Goal: Manage account settings

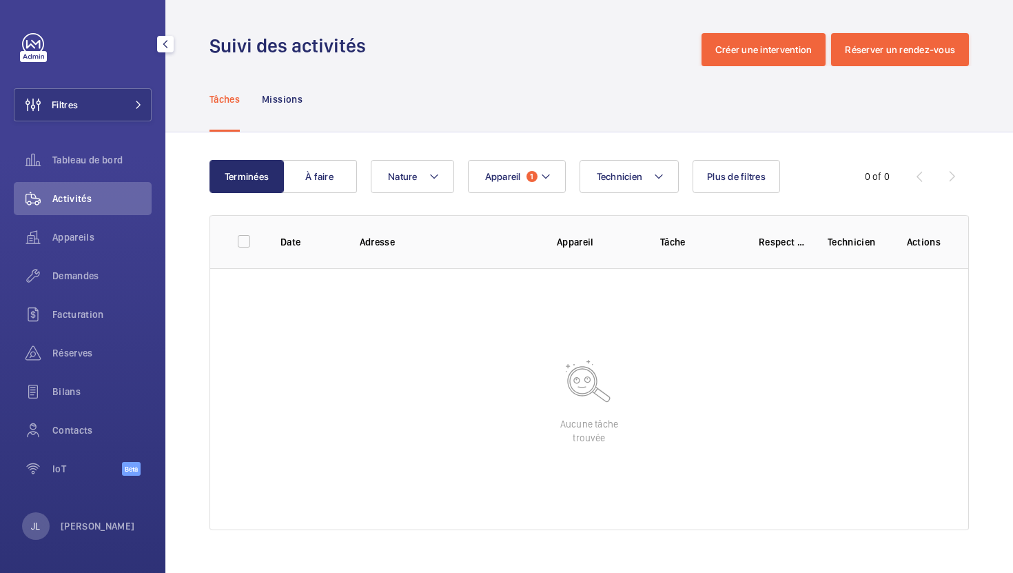
click at [70, 534] on div "JL [PERSON_NAME]" at bounding box center [78, 526] width 113 height 28
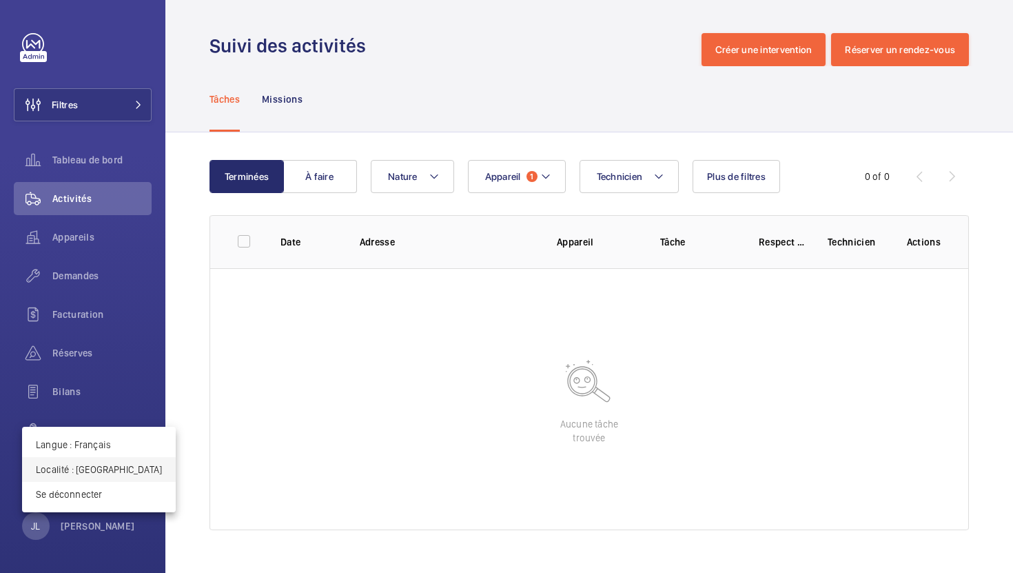
click at [74, 476] on button "Localité : [GEOGRAPHIC_DATA]" at bounding box center [99, 469] width 154 height 25
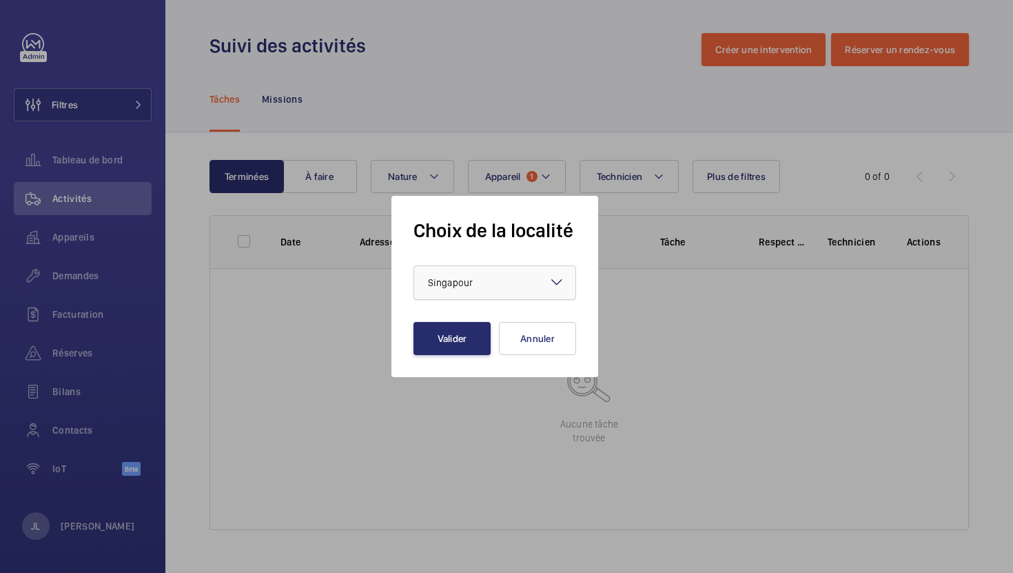
click at [442, 285] on span "Singapour" at bounding box center [450, 282] width 45 height 11
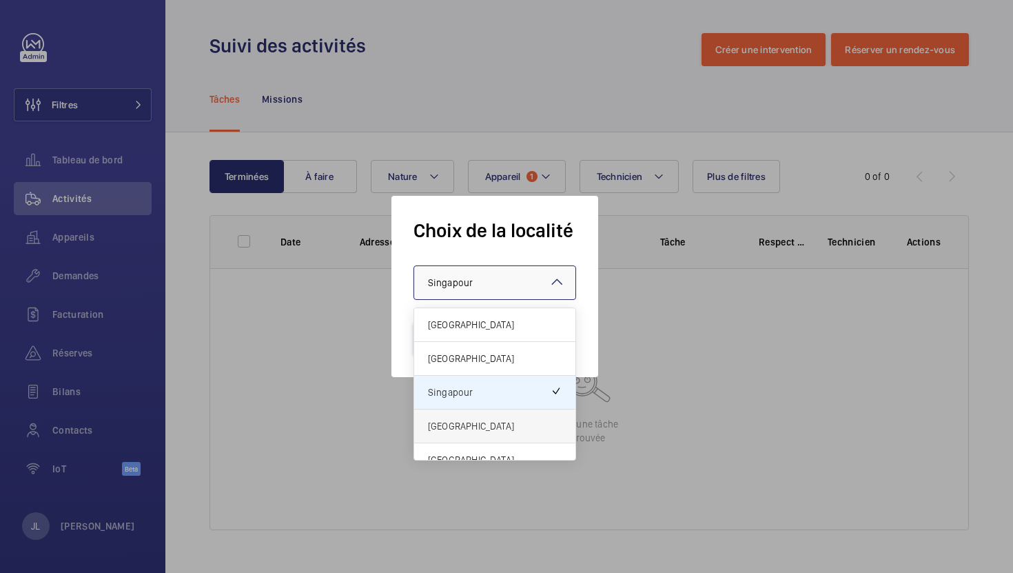
click at [450, 429] on span "[GEOGRAPHIC_DATA]" at bounding box center [495, 426] width 134 height 14
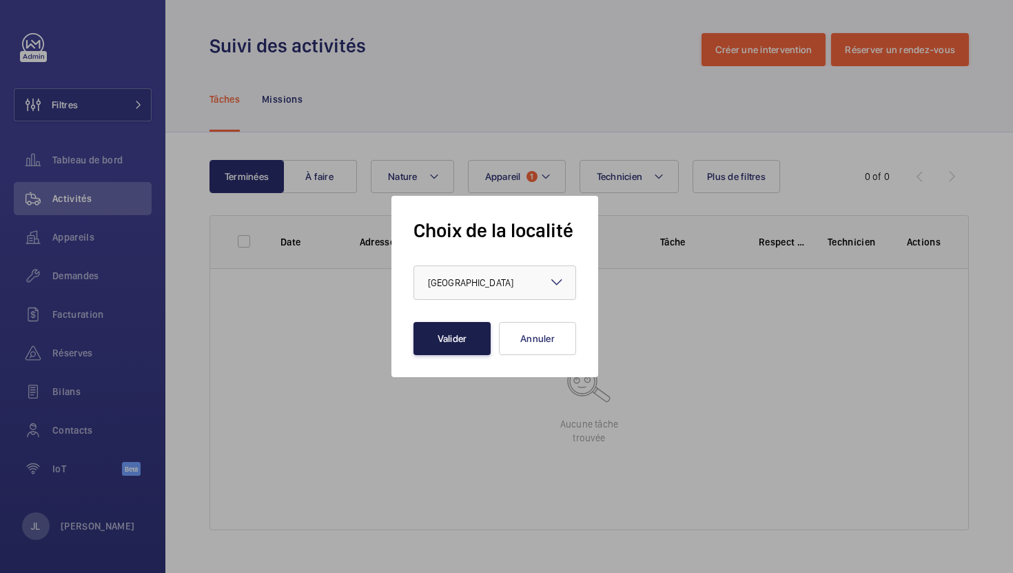
click at [462, 325] on button "Valider" at bounding box center [452, 338] width 77 height 33
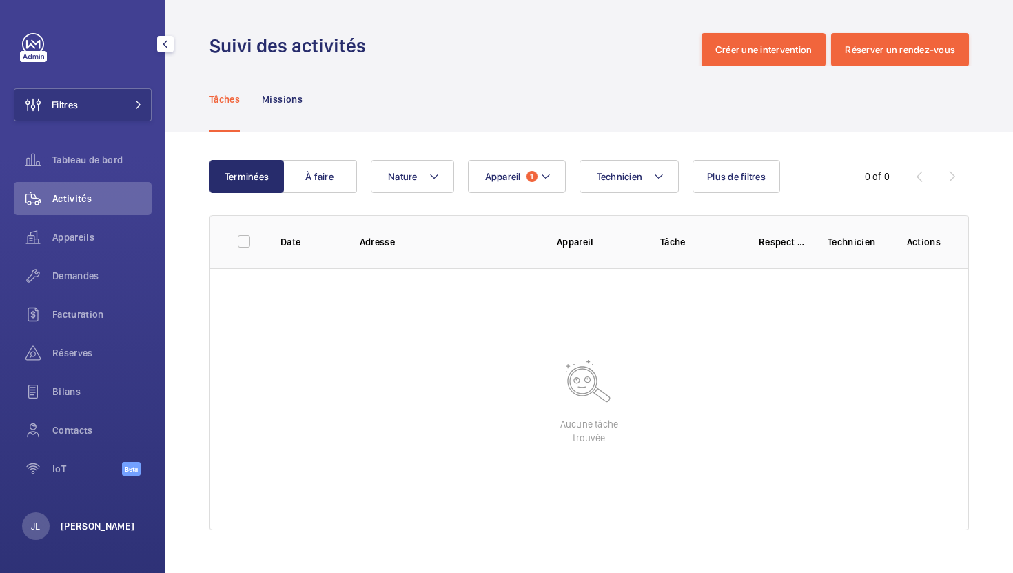
click at [93, 525] on p "[PERSON_NAME]" at bounding box center [98, 526] width 74 height 14
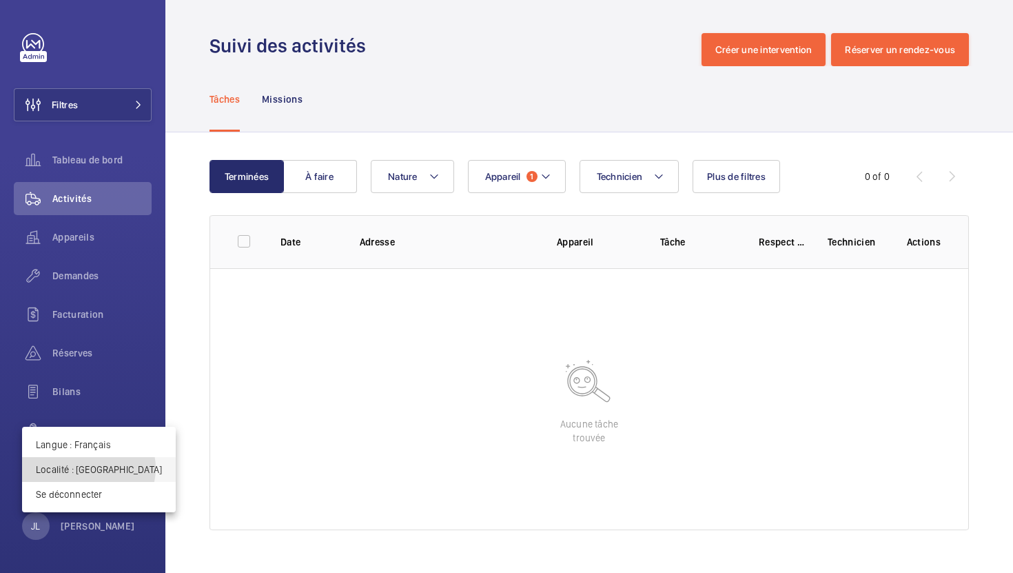
click at [88, 468] on p "Localité : Hong Kong" at bounding box center [99, 470] width 126 height 14
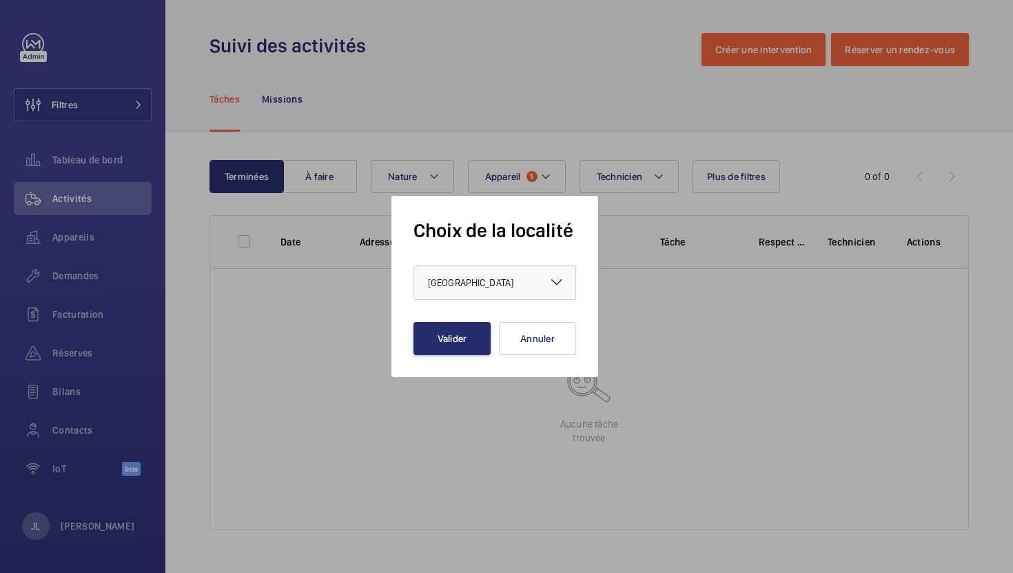
click at [474, 265] on form "Choix de la localité × Hong Kong × Valider Annuler" at bounding box center [495, 286] width 163 height 137
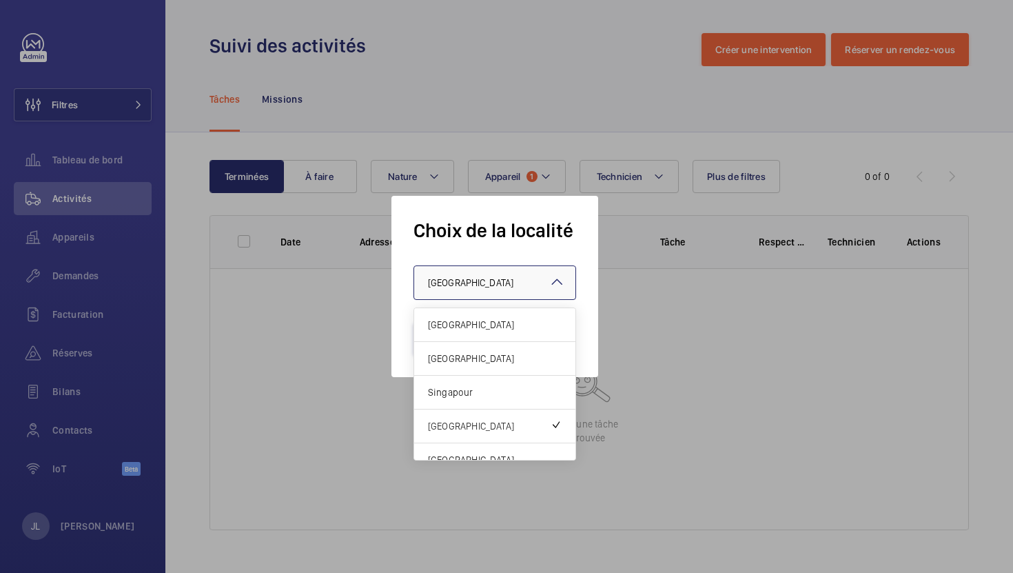
click at [460, 289] on div "× Hong Kong" at bounding box center [488, 283] width 120 height 14
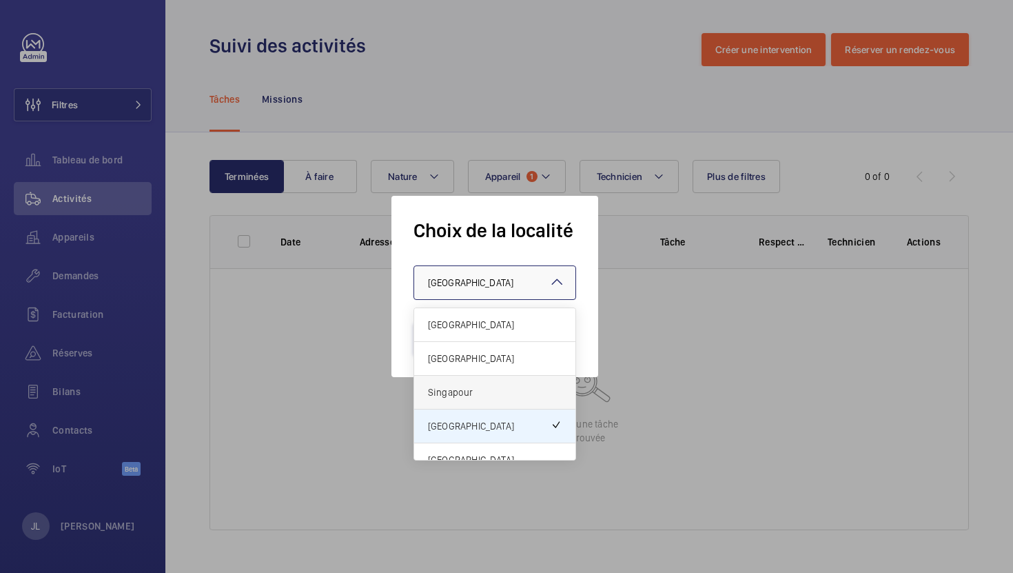
click at [459, 391] on span "Singapour" at bounding box center [495, 392] width 134 height 14
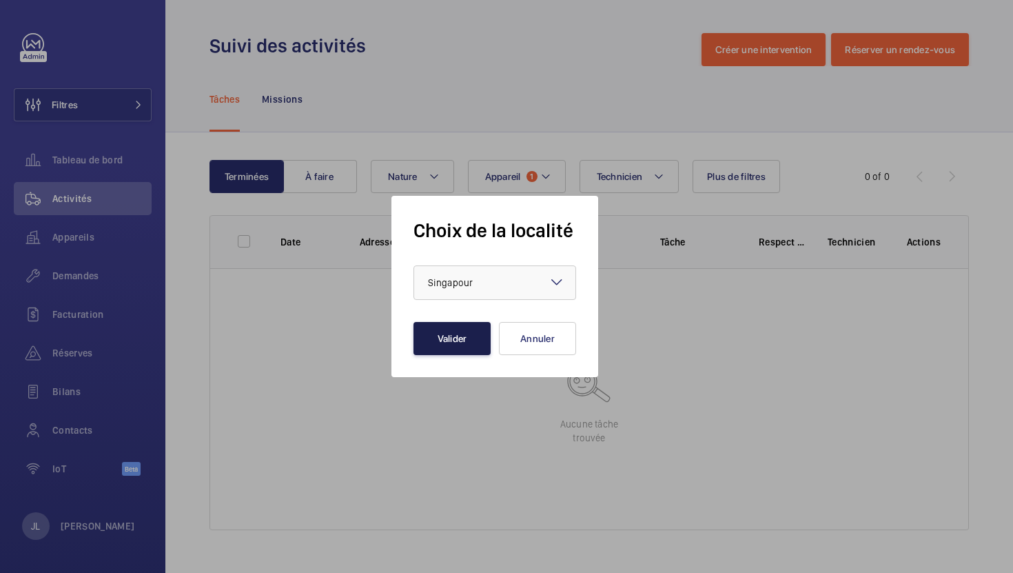
click at [459, 329] on button "Valider" at bounding box center [452, 338] width 77 height 33
